Goal: Task Accomplishment & Management: Manage account settings

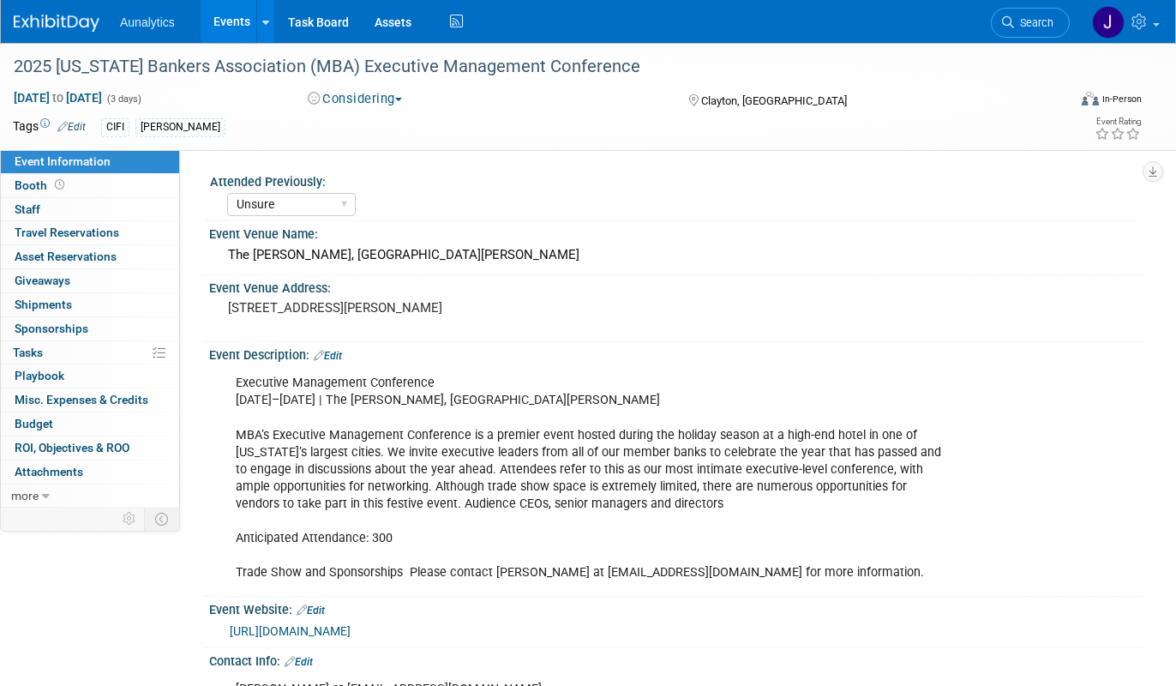
select select "Unsure"
click at [240, 202] on select "Yes No Unsure" at bounding box center [291, 204] width 129 height 23
click at [370, 102] on button "Considering" at bounding box center [355, 99] width 107 height 18
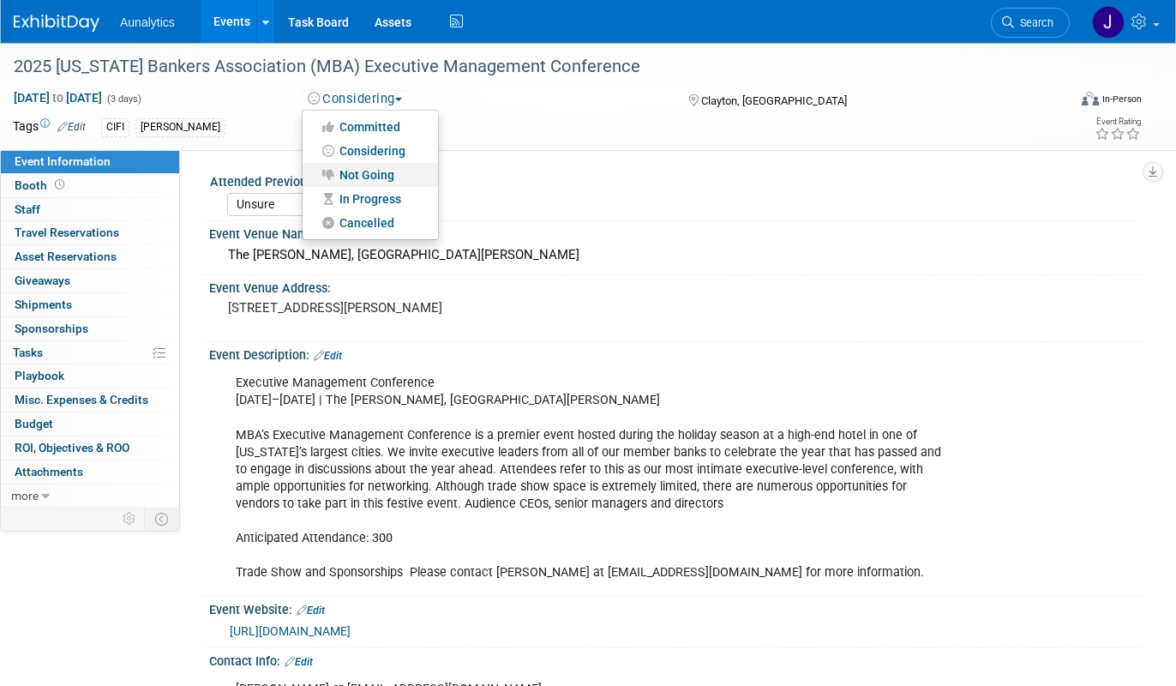
click at [377, 166] on link "Not Going" at bounding box center [370, 175] width 135 height 24
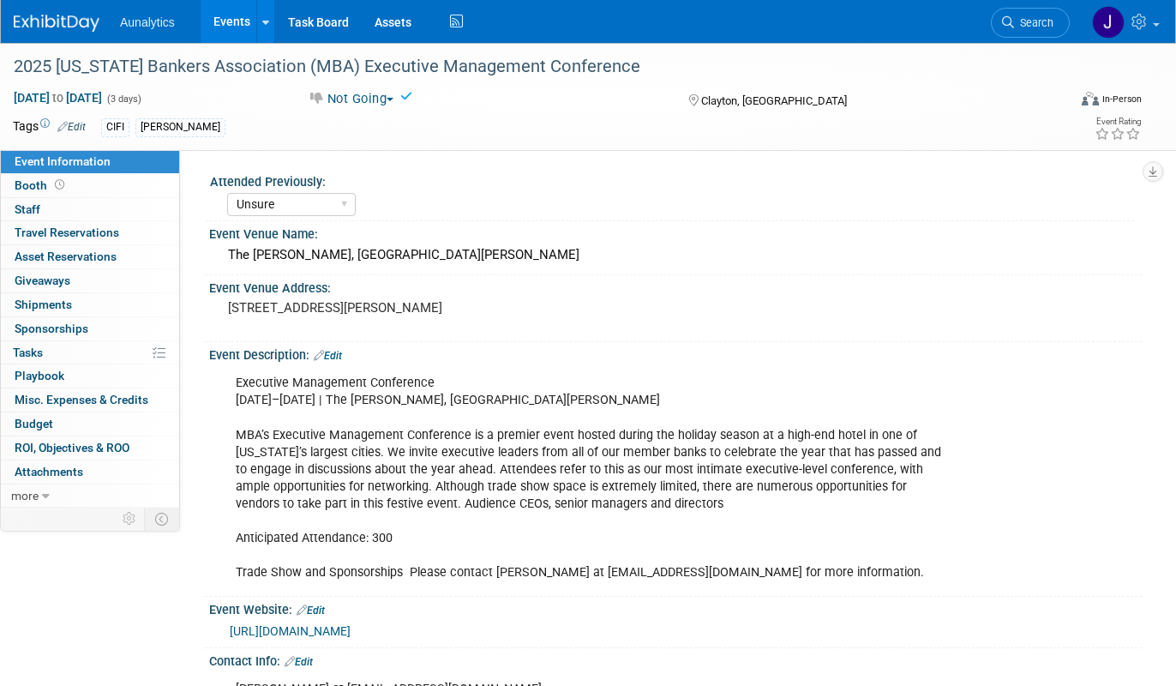
click at [227, 23] on link "Events" at bounding box center [232, 21] width 63 height 43
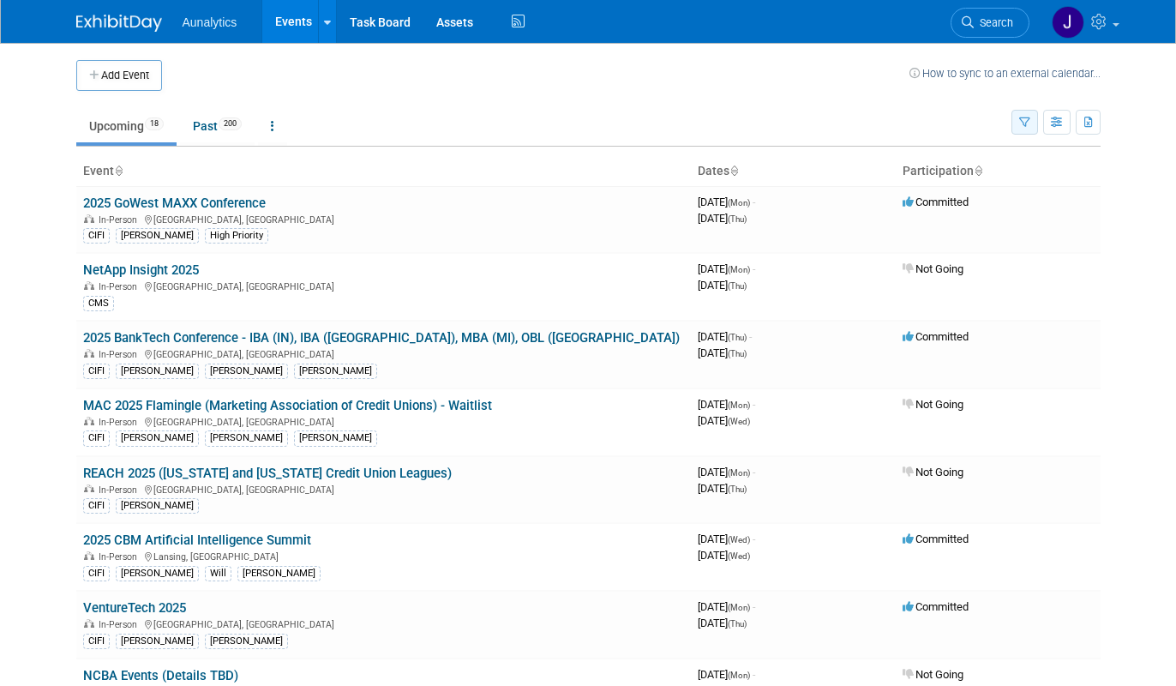
click at [1027, 111] on button "button" at bounding box center [1025, 122] width 27 height 25
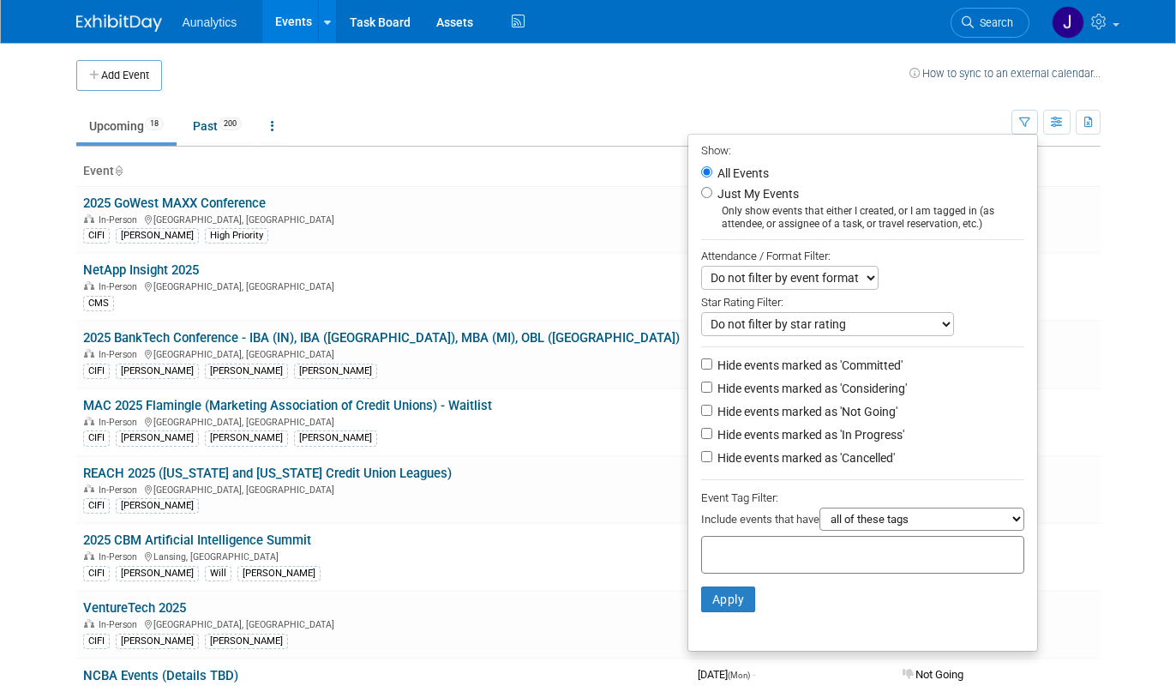
click at [758, 411] on label "Hide events marked as 'Not Going'" at bounding box center [805, 411] width 183 height 17
click at [712, 411] on input "Hide events marked as 'Not Going'" at bounding box center [706, 410] width 11 height 11
checkbox input "true"
click at [730, 600] on button "Apply" at bounding box center [728, 599] width 55 height 26
